Goal: Check status

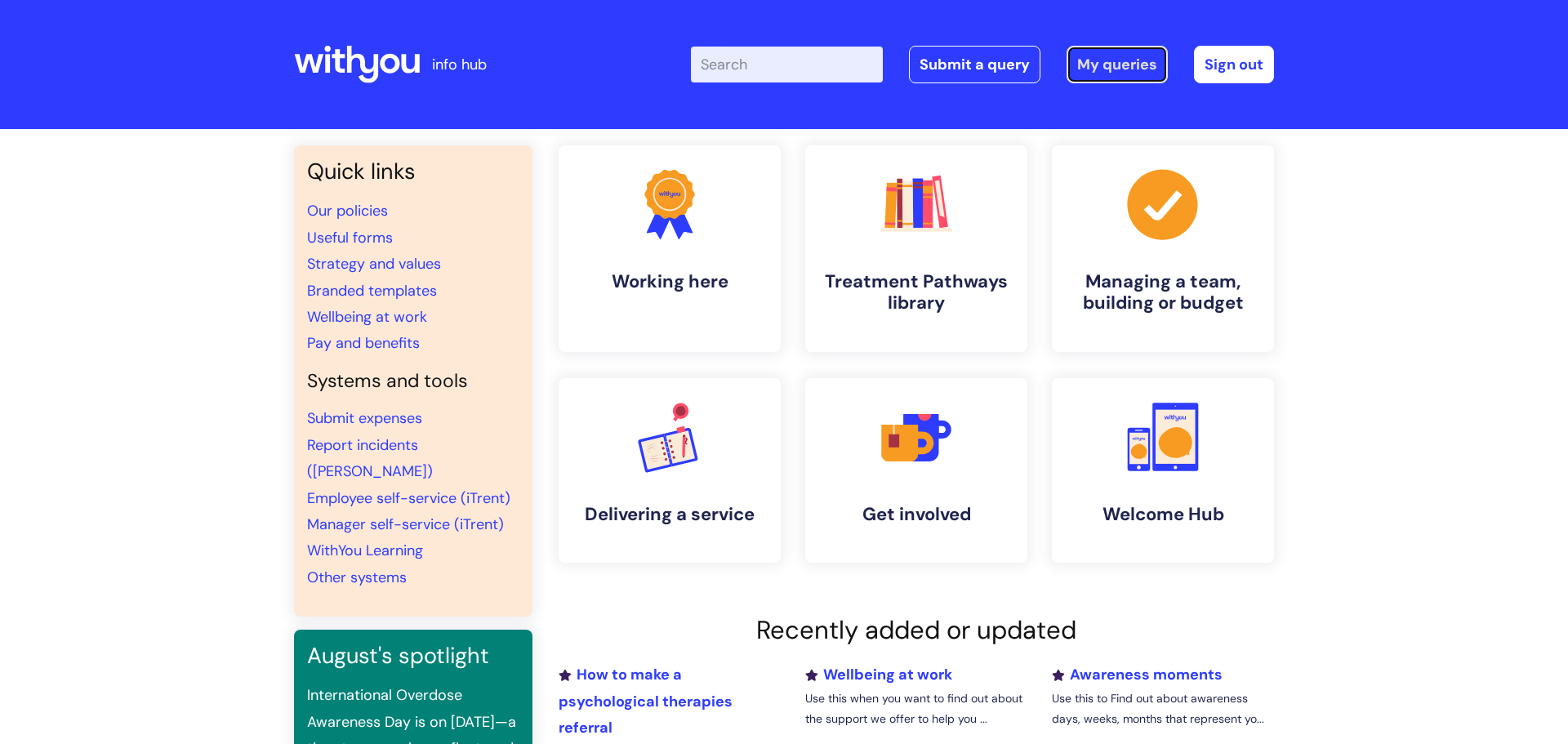
click at [1100, 65] on link "My queries" at bounding box center [1117, 64] width 101 height 37
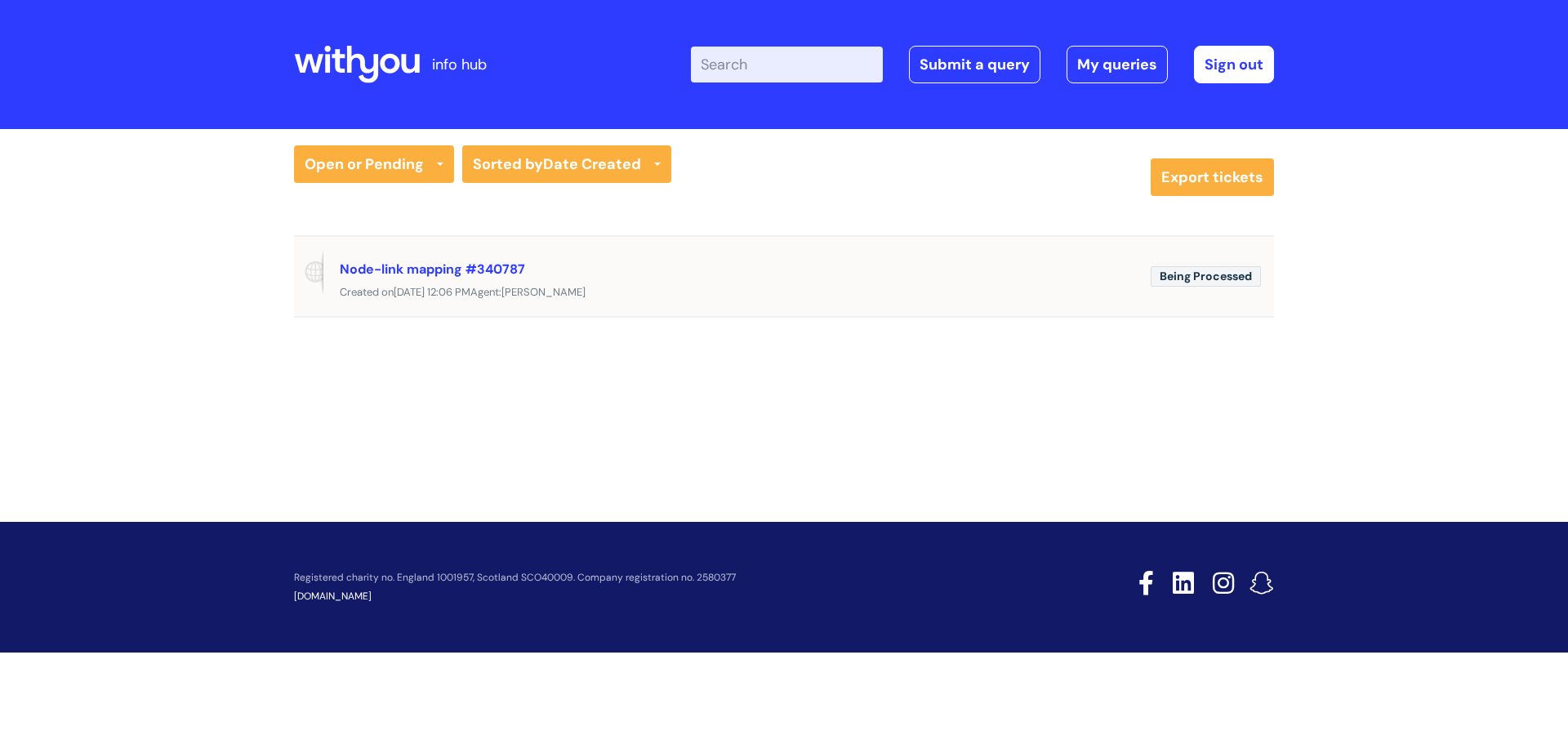
click at [1231, 261] on div "Node-link mapping #340787 Created on Wed, 6 Aug at 12:06 PM Agent: Casey Leaver" at bounding box center [784, 276] width 980 height 52
click at [622, 313] on div "Being Processed Node-link mapping #340787 Created on Wed, 6 Aug at 12:06 PM Age…" at bounding box center [784, 276] width 980 height 80
click at [466, 289] on span "Wed, 6 Aug at 12:06 PM" at bounding box center [432, 292] width 77 height 14
click at [463, 267] on link "Node-link mapping #340787" at bounding box center [432, 269] width 185 height 17
